Goal: Transaction & Acquisition: Purchase product/service

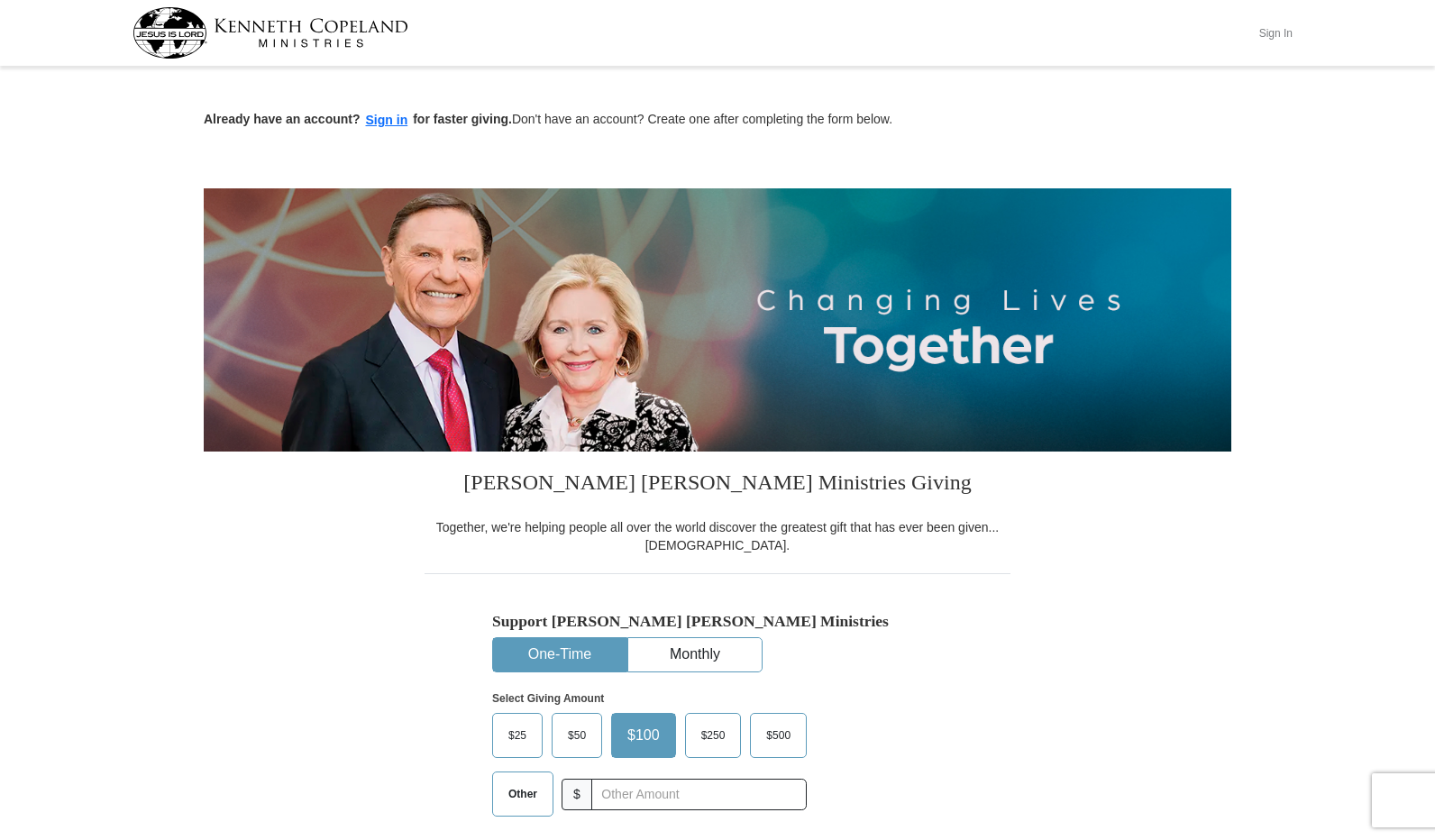
click at [1271, 29] on button "Sign In" at bounding box center [1276, 33] width 54 height 28
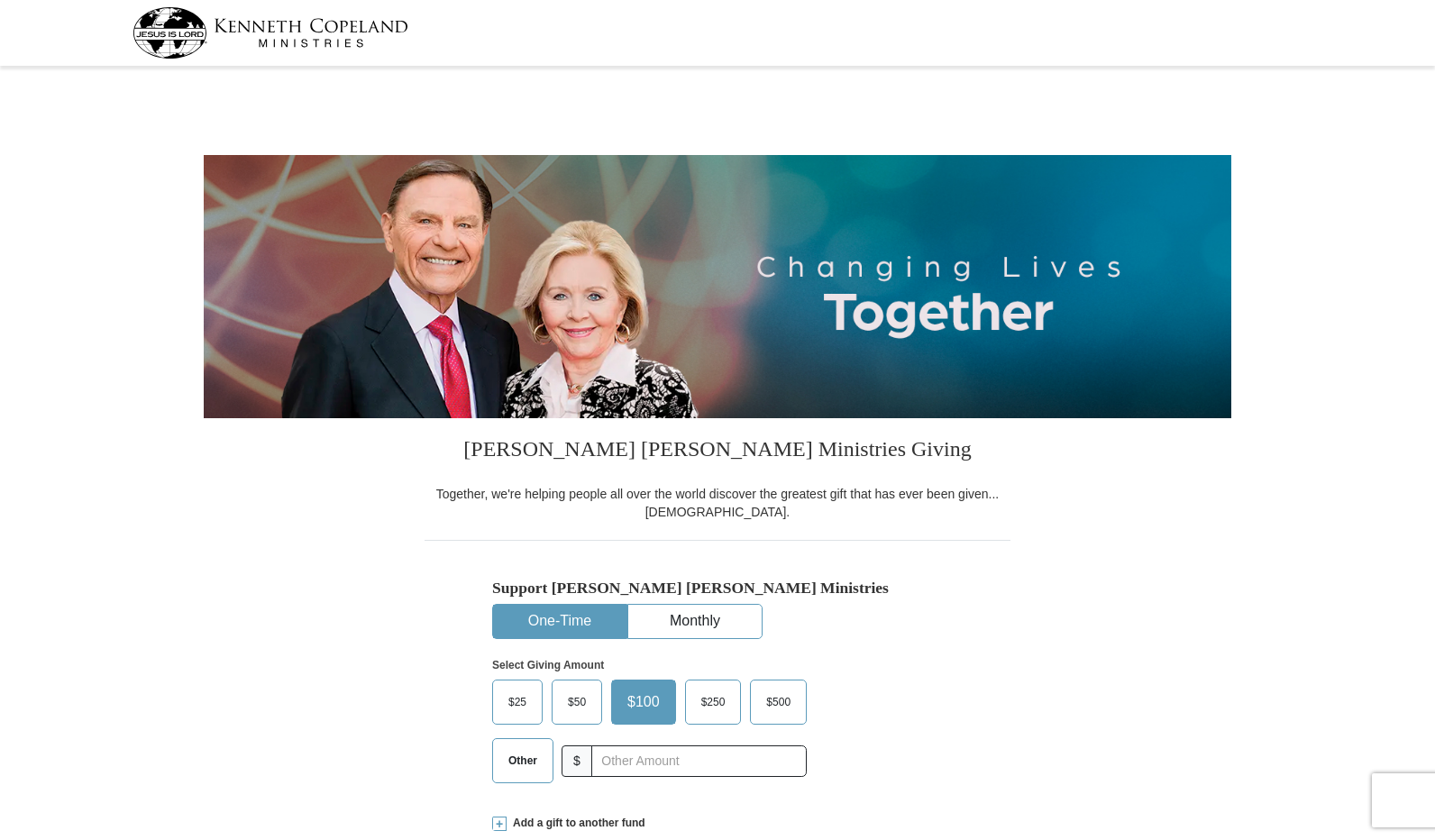
select select "AL"
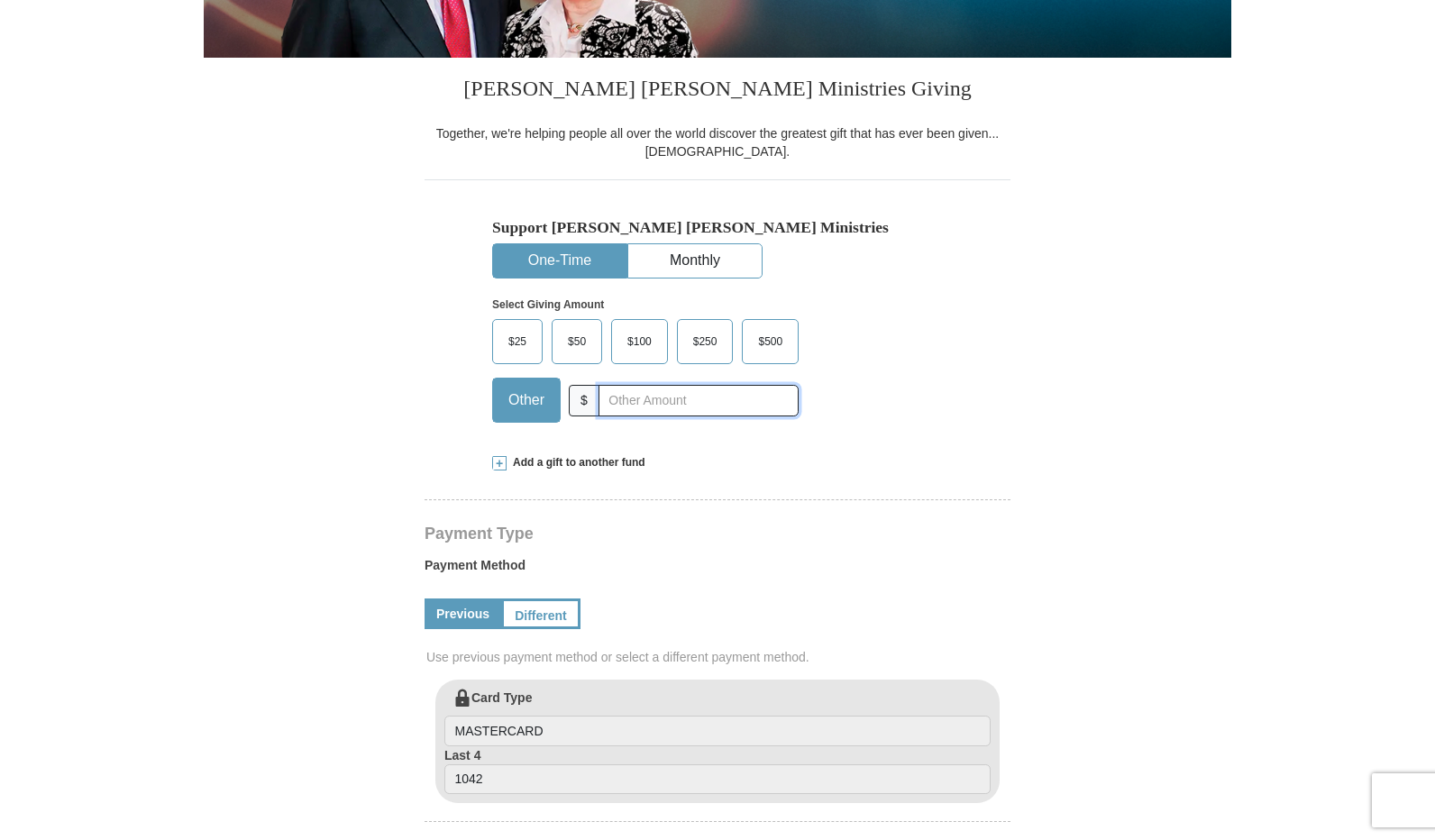
click at [658, 400] on input "text" at bounding box center [699, 400] width 200 height 32
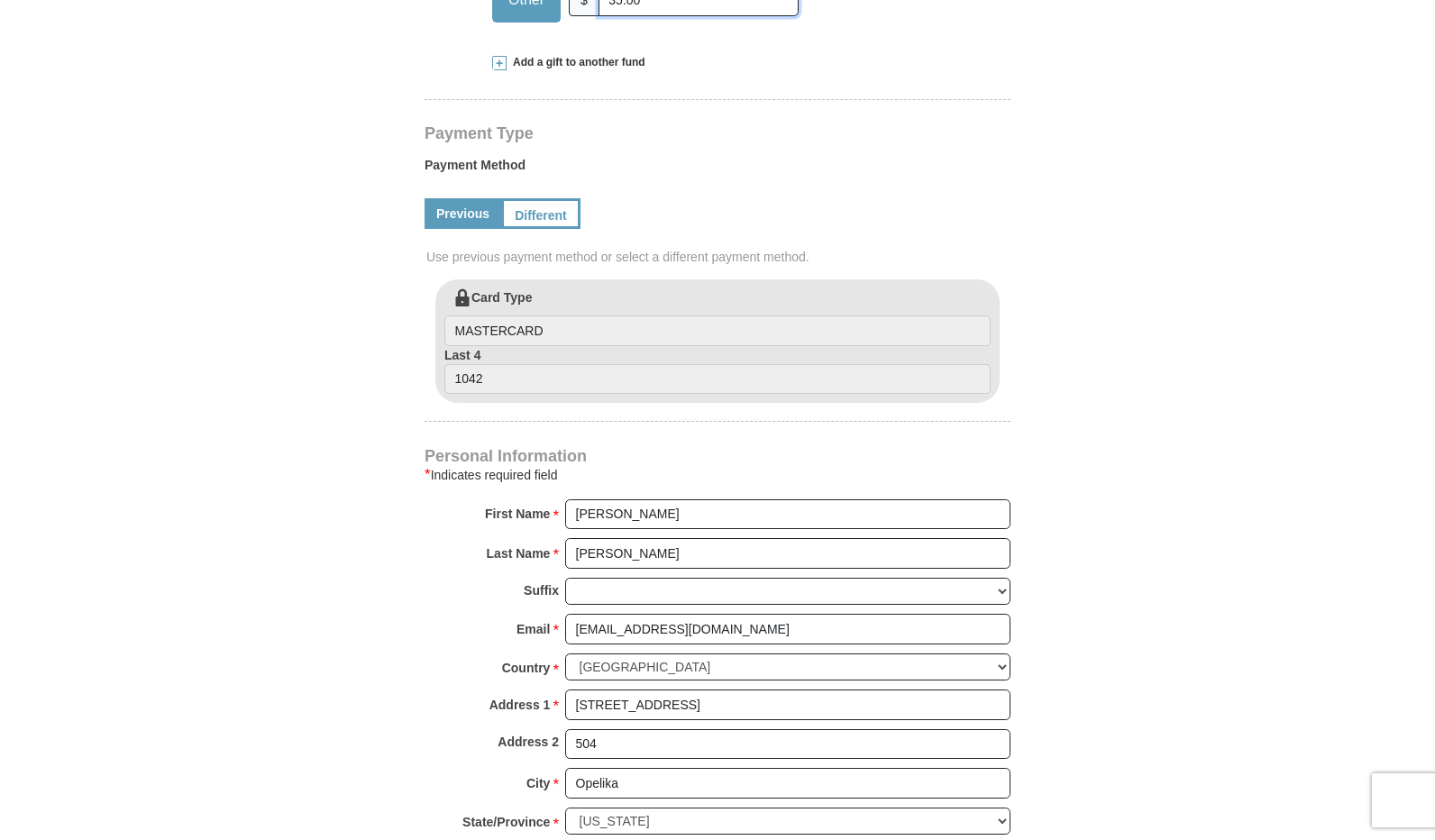
scroll to position [631, 0]
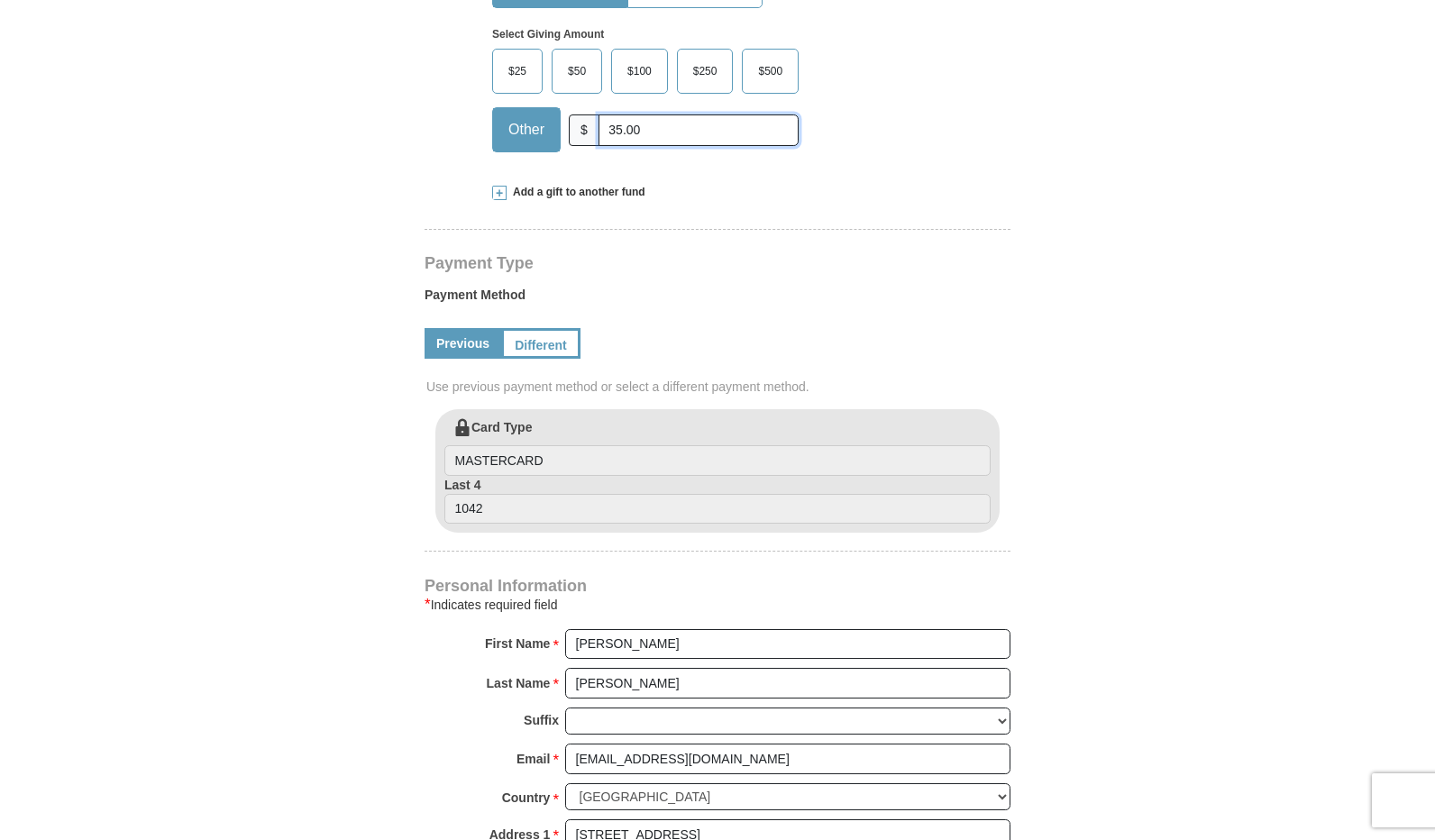
drag, startPoint x: 646, startPoint y: 129, endPoint x: 607, endPoint y: 125, distance: 39.2
click at [607, 125] on input "35.00" at bounding box center [699, 130] width 200 height 32
type input "4"
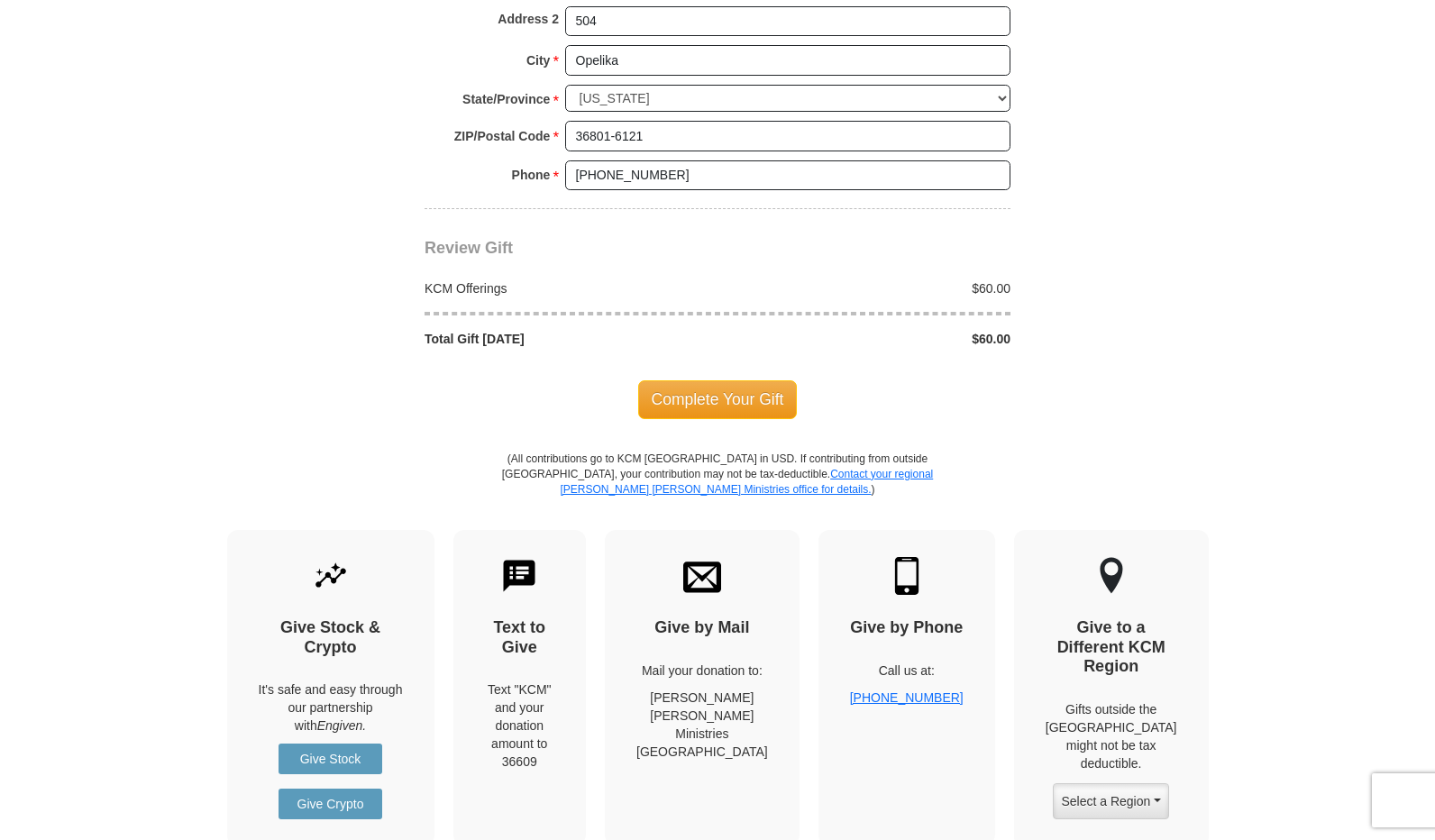
scroll to position [1533, 0]
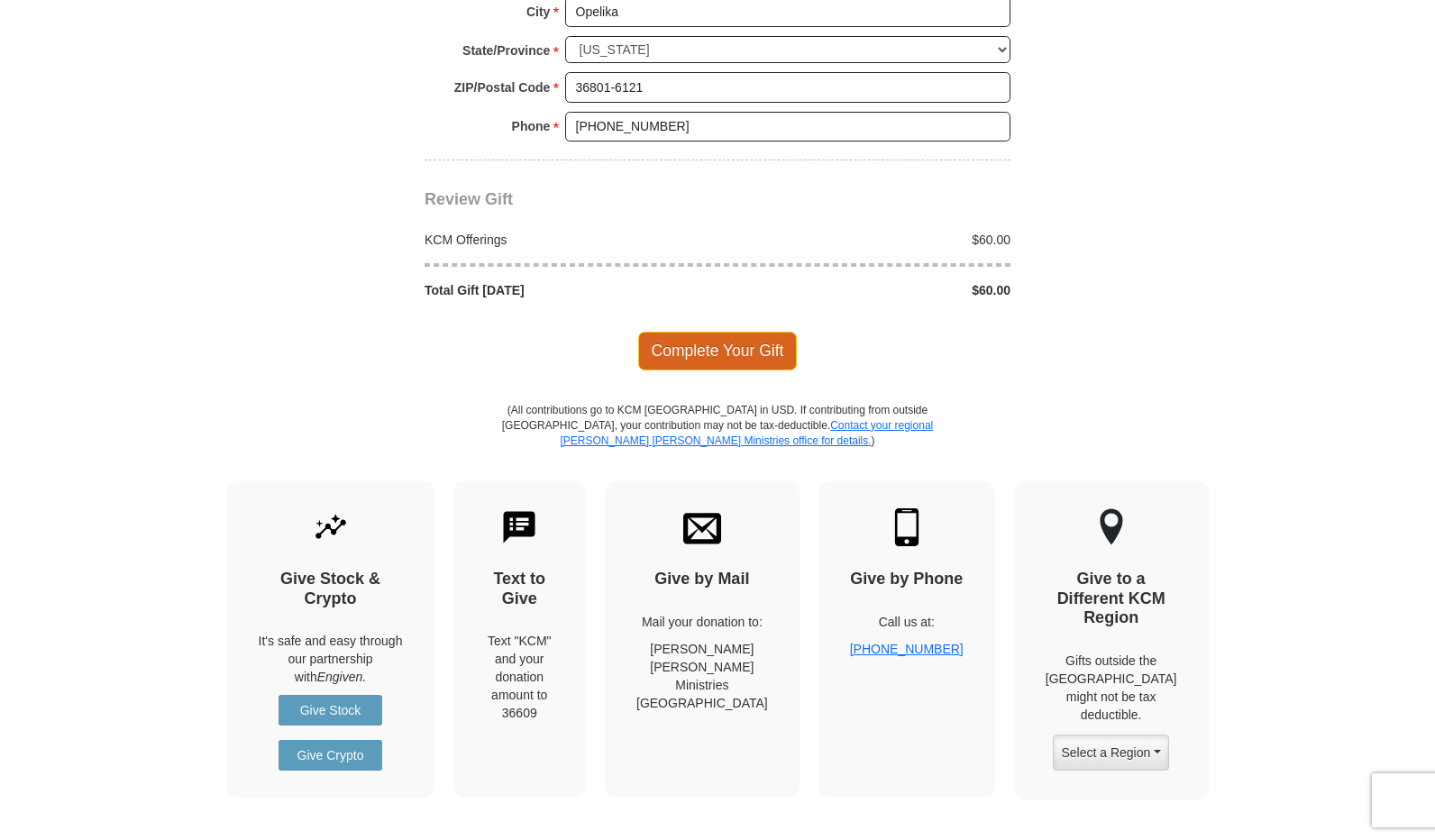
type input "60.00"
click at [702, 332] on span "Complete Your Gift" at bounding box center [718, 350] width 160 height 38
